Goal: Task Accomplishment & Management: Complete application form

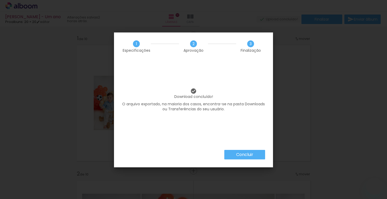
click at [0, 0] on slot "Concluir" at bounding box center [0, 0] width 0 height 0
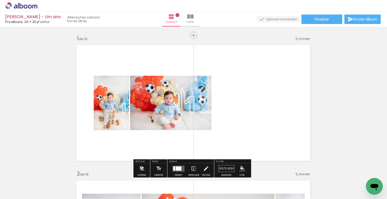
scroll to position [0, 862]
drag, startPoint x: 255, startPoint y: 74, endPoint x: 252, endPoint y: 76, distance: 3.2
click at [253, 74] on quentale-layouter at bounding box center [194, 103] width 240 height 122
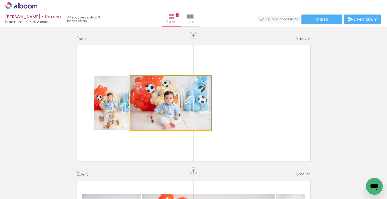
drag, startPoint x: 197, startPoint y: 105, endPoint x: 199, endPoint y: 123, distance: 18.0
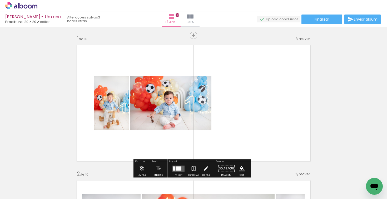
click at [161, 99] on quentale-photo at bounding box center [170, 103] width 81 height 54
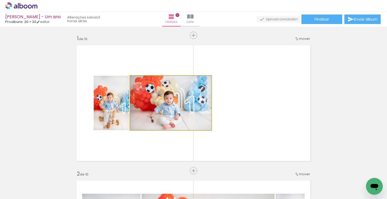
drag, startPoint x: 161, startPoint y: 99, endPoint x: 160, endPoint y: 142, distance: 43.2
click at [160, 142] on quentale-layouter at bounding box center [194, 103] width 240 height 122
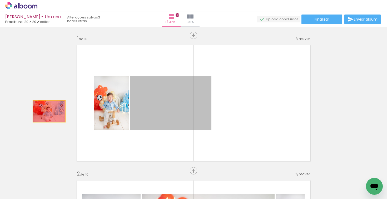
drag, startPoint x: 168, startPoint y: 109, endPoint x: 110, endPoint y: 103, distance: 58.2
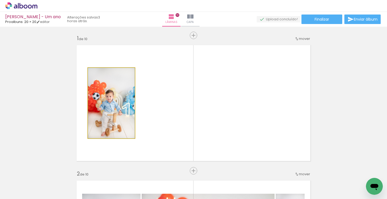
drag, startPoint x: 111, startPoint y: 103, endPoint x: 52, endPoint y: 99, distance: 59.4
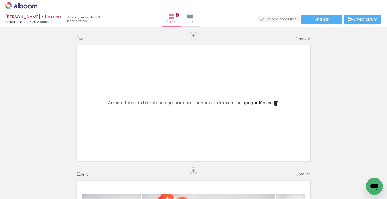
click at [20, 193] on span "Adicionar Fotos" at bounding box center [19, 192] width 16 height 6
click at [0, 0] on input "file" at bounding box center [0, 0] width 0 height 0
click at [21, 192] on span "Adicionar Fotos" at bounding box center [19, 192] width 16 height 6
click at [0, 0] on input "file" at bounding box center [0, 0] width 0 height 0
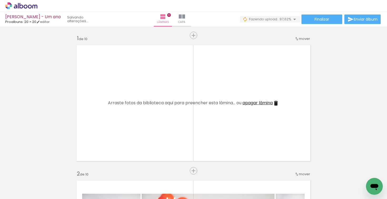
click at [363, 181] on div at bounding box center [371, 180] width 26 height 13
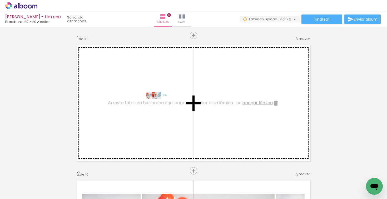
drag, startPoint x: 363, startPoint y: 181, endPoint x: 162, endPoint y: 105, distance: 215.1
click at [162, 105] on quentale-workspace at bounding box center [193, 99] width 387 height 199
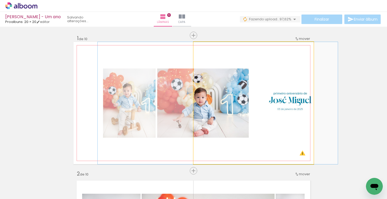
drag, startPoint x: 228, startPoint y: 96, endPoint x: 193, endPoint y: 88, distance: 36.7
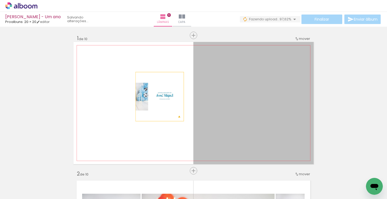
drag, startPoint x: 215, startPoint y: 95, endPoint x: 158, endPoint y: 96, distance: 56.9
click at [158, 96] on quentale-layouter at bounding box center [194, 103] width 240 height 122
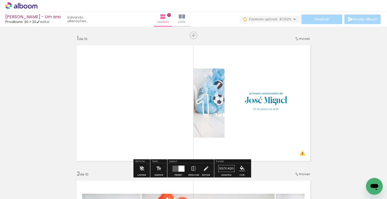
click at [213, 94] on quentale-photo at bounding box center [254, 103] width 120 height 122
click at [210, 89] on quentale-photo at bounding box center [254, 103] width 120 height 122
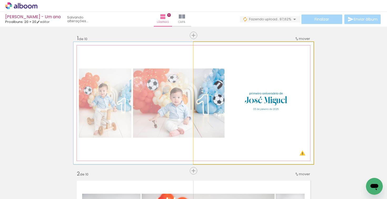
click at [210, 89] on quentale-photo at bounding box center [254, 103] width 120 height 122
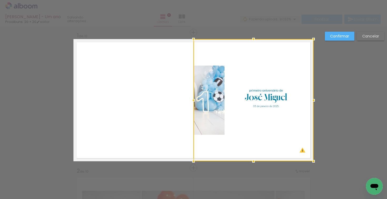
click at [210, 90] on div at bounding box center [254, 100] width 120 height 122
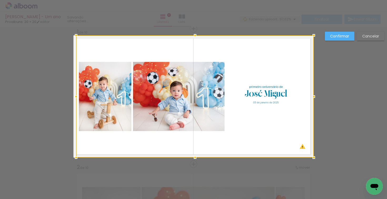
drag, startPoint x: 193, startPoint y: 96, endPoint x: 60, endPoint y: 96, distance: 132.8
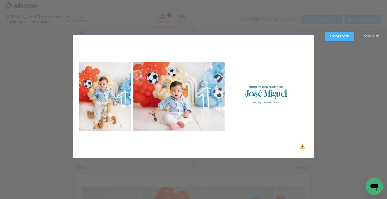
drag, startPoint x: 183, startPoint y: 90, endPoint x: 177, endPoint y: 90, distance: 6.3
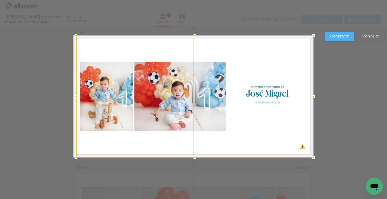
click at [72, 98] on div at bounding box center [76, 96] width 11 height 11
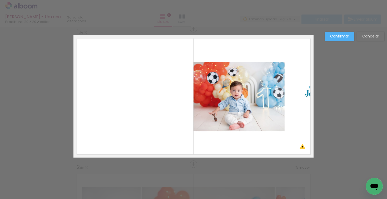
drag, startPoint x: 217, startPoint y: 82, endPoint x: 213, endPoint y: 83, distance: 4.8
click at [217, 82] on album-spread "1 de 10" at bounding box center [194, 96] width 240 height 122
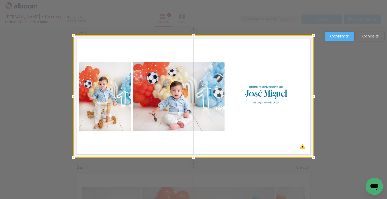
drag, startPoint x: 191, startPoint y: 96, endPoint x: 69, endPoint y: 98, distance: 121.8
click at [69, 98] on div at bounding box center [73, 96] width 11 height 11
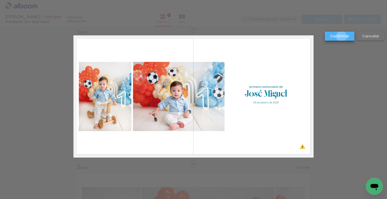
click at [0, 0] on slot "Confirmar" at bounding box center [0, 0] width 0 height 0
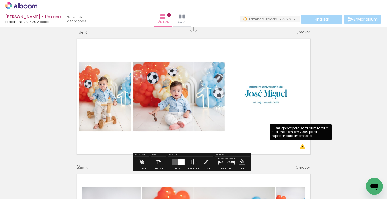
click at [301, 147] on quentale-photo at bounding box center [194, 96] width 240 height 122
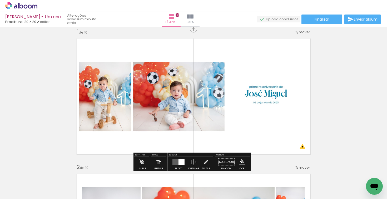
drag, startPoint x: 203, startPoint y: 19, endPoint x: 200, endPoint y: 30, distance: 11.6
click at [194, 19] on iron-icon at bounding box center [190, 16] width 6 height 6
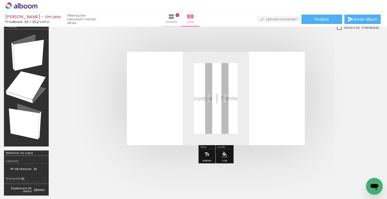
click at [22, 193] on span "Adicionar Fotos" at bounding box center [19, 192] width 16 height 6
click at [0, 0] on input "file" at bounding box center [0, 0] width 0 height 0
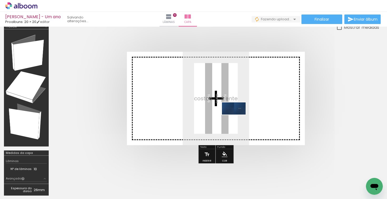
drag, startPoint x: 364, startPoint y: 179, endPoint x: 238, endPoint y: 118, distance: 140.4
click at [238, 118] on quentale-workspace at bounding box center [193, 99] width 387 height 199
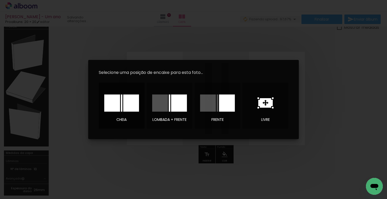
click at [129, 106] on div at bounding box center [131, 102] width 16 height 17
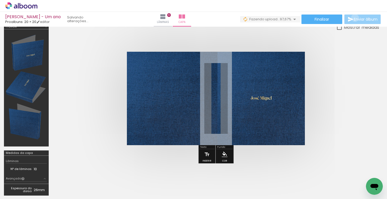
click at [354, 18] on span "Enviar álbum" at bounding box center [366, 19] width 24 height 4
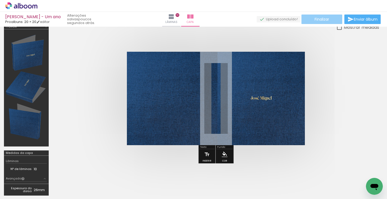
click at [330, 20] on paper-button "Finalizar" at bounding box center [322, 18] width 41 height 9
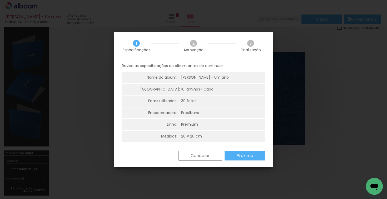
click at [0, 0] on slot "Próximo" at bounding box center [0, 0] width 0 height 0
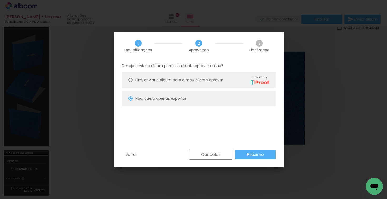
click at [223, 80] on div "Sim, enviar o álbum para o meu cliente aprovar powered by" at bounding box center [202, 79] width 134 height 9
type paper-radio-button "on"
click at [0, 0] on slot "Próximo" at bounding box center [0, 0] width 0 height 0
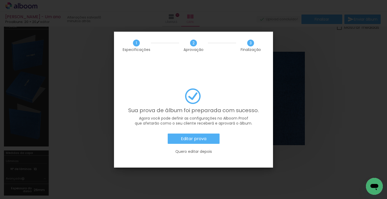
scroll to position [0, 921]
click at [0, 0] on slot "Editar prova" at bounding box center [0, 0] width 0 height 0
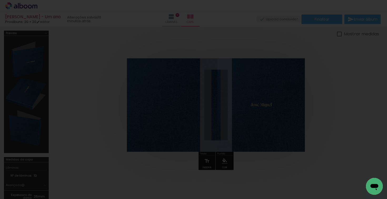
scroll to position [0, 921]
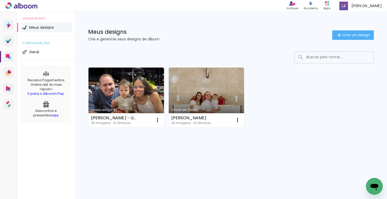
drag, startPoint x: 34, startPoint y: 5, endPoint x: 33, endPoint y: 2, distance: 3.0
click at [34, 5] on icon at bounding box center [34, 6] width 5 height 4
